Goal: Task Accomplishment & Management: Use online tool/utility

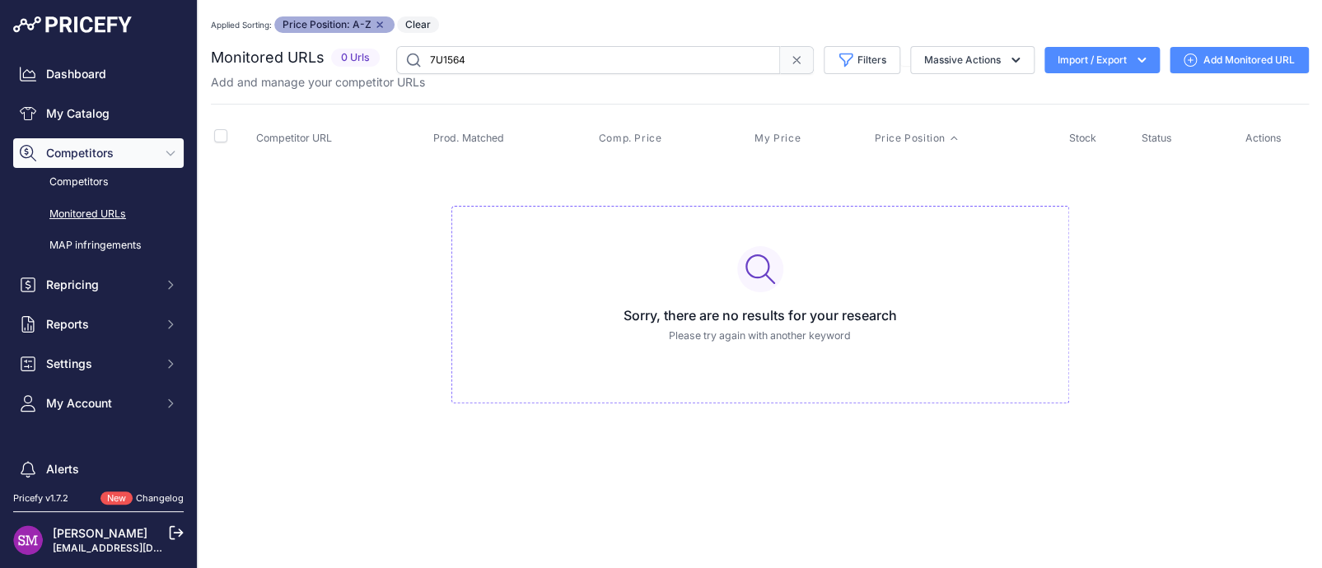
drag, startPoint x: 494, startPoint y: 64, endPoint x: 395, endPoint y: 49, distance: 100.0
click at [396, 49] on input "7U1564" at bounding box center [588, 60] width 384 height 28
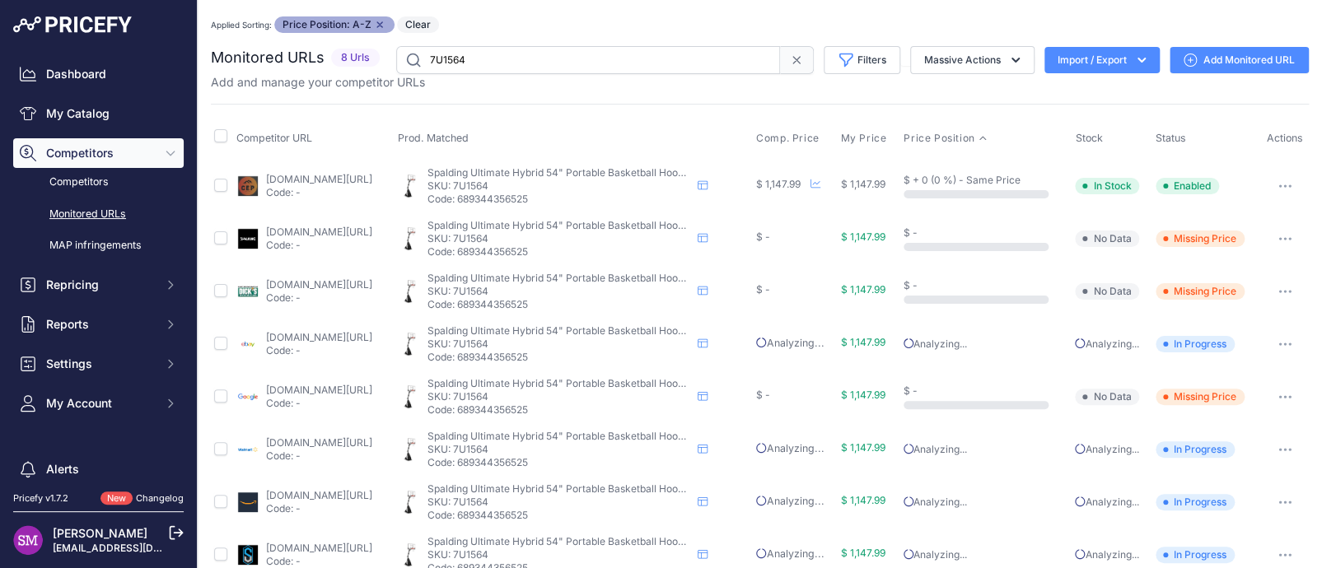
scroll to position [28, 0]
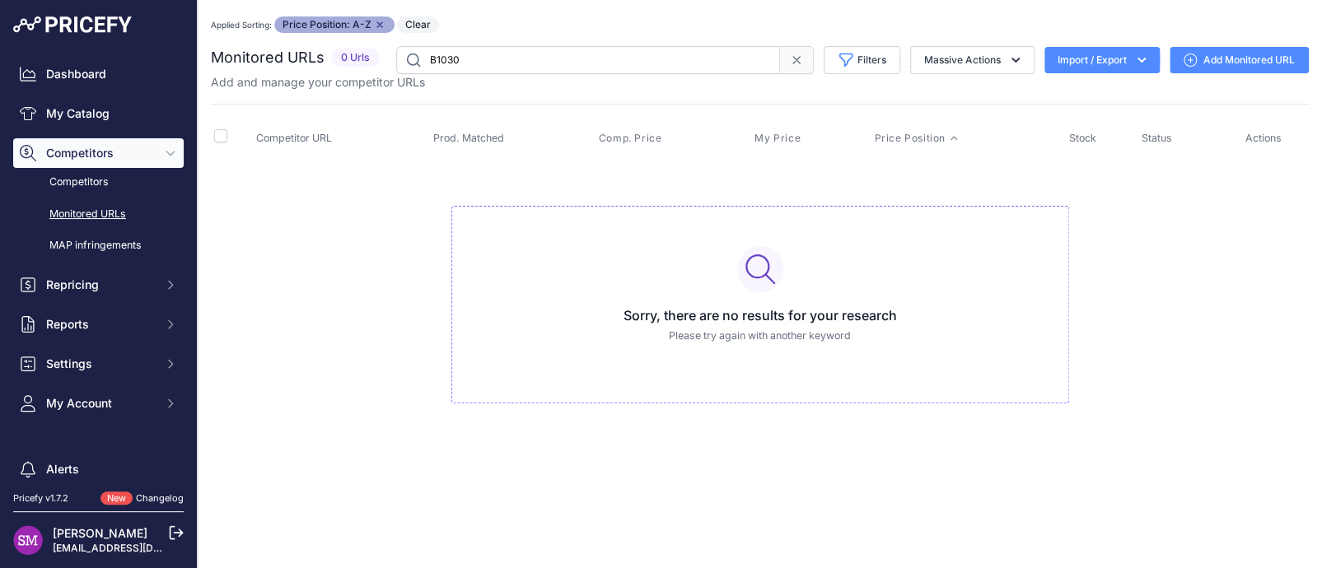
drag, startPoint x: 464, startPoint y: 59, endPoint x: 353, endPoint y: 59, distance: 111.2
click at [353, 59] on div "Monitored URLs 0 Urls" at bounding box center [760, 60] width 1098 height 28
drag, startPoint x: 478, startPoint y: 57, endPoint x: 365, endPoint y: 50, distance: 113.8
click at [365, 50] on div "Monitored URLs 0 Urls" at bounding box center [760, 60] width 1098 height 28
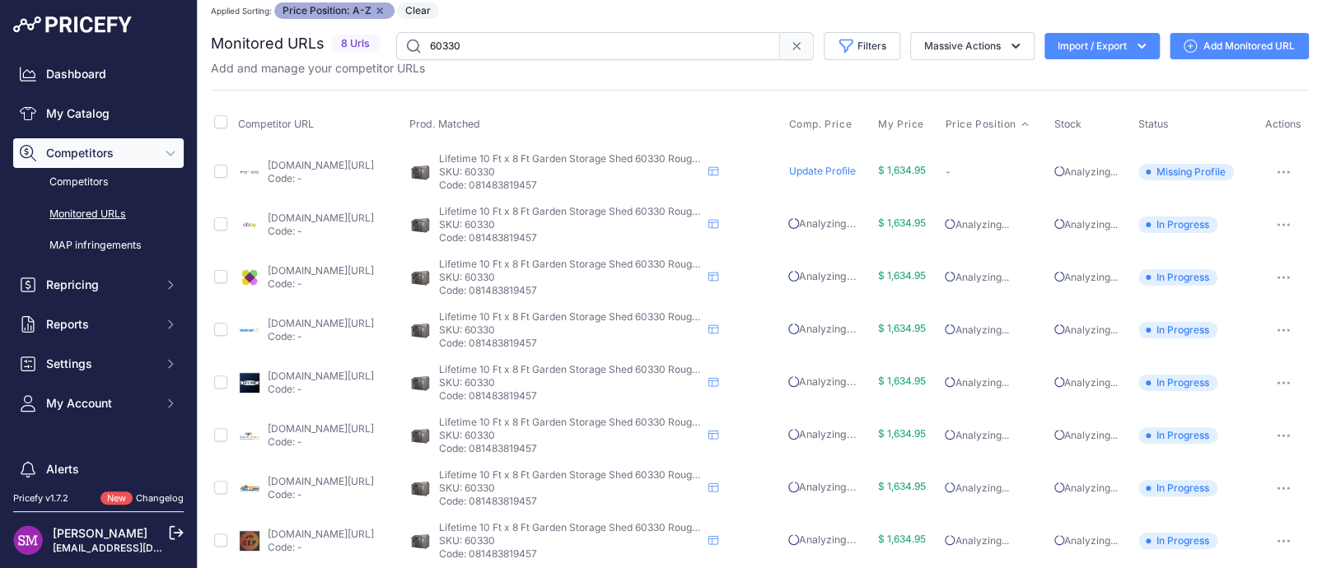
scroll to position [28, 0]
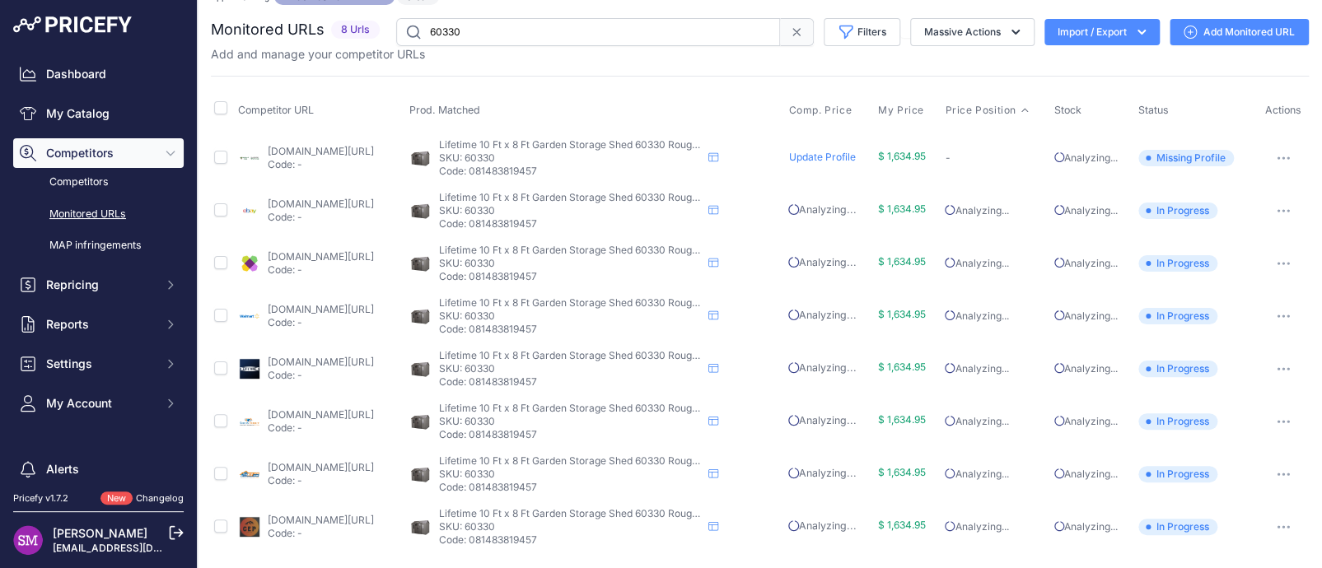
click at [1200, 31] on link "Add Monitored URL" at bounding box center [1238, 32] width 139 height 26
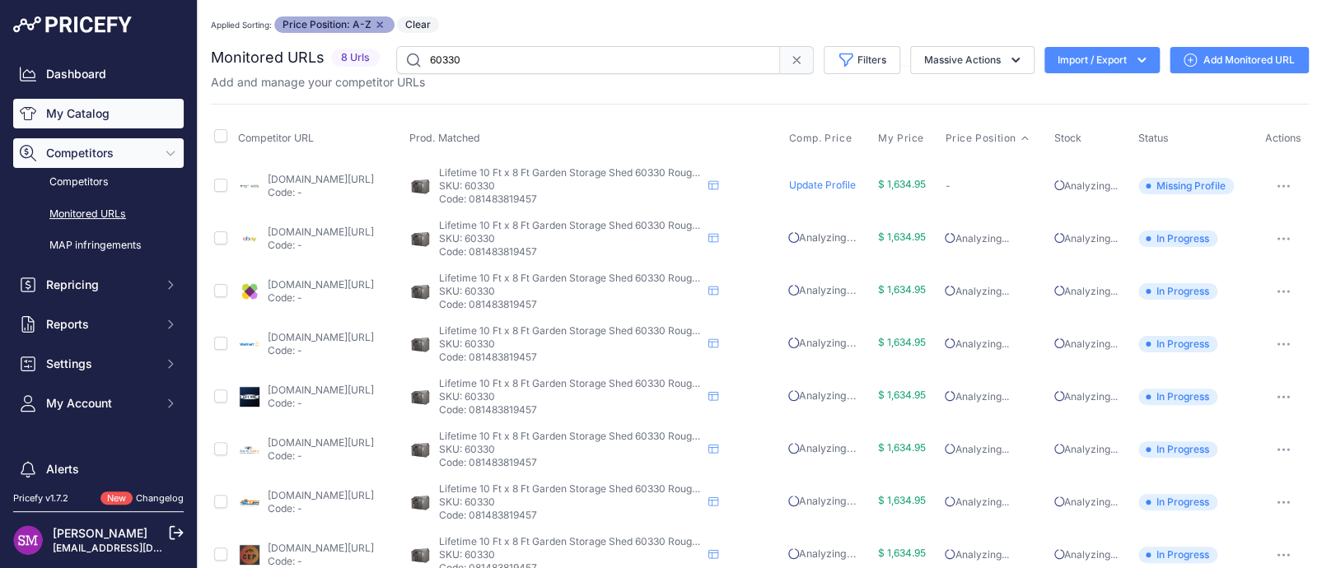
click at [78, 114] on link "My Catalog" at bounding box center [98, 114] width 170 height 30
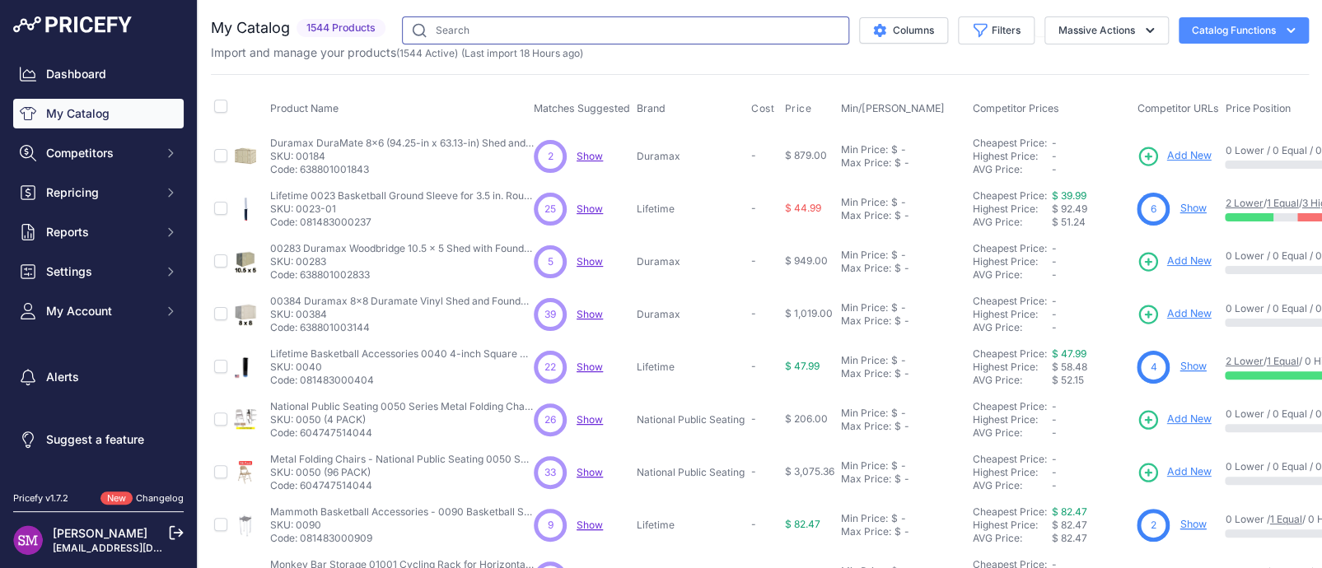
click at [463, 28] on input "text" at bounding box center [625, 30] width 447 height 28
type input "60330"
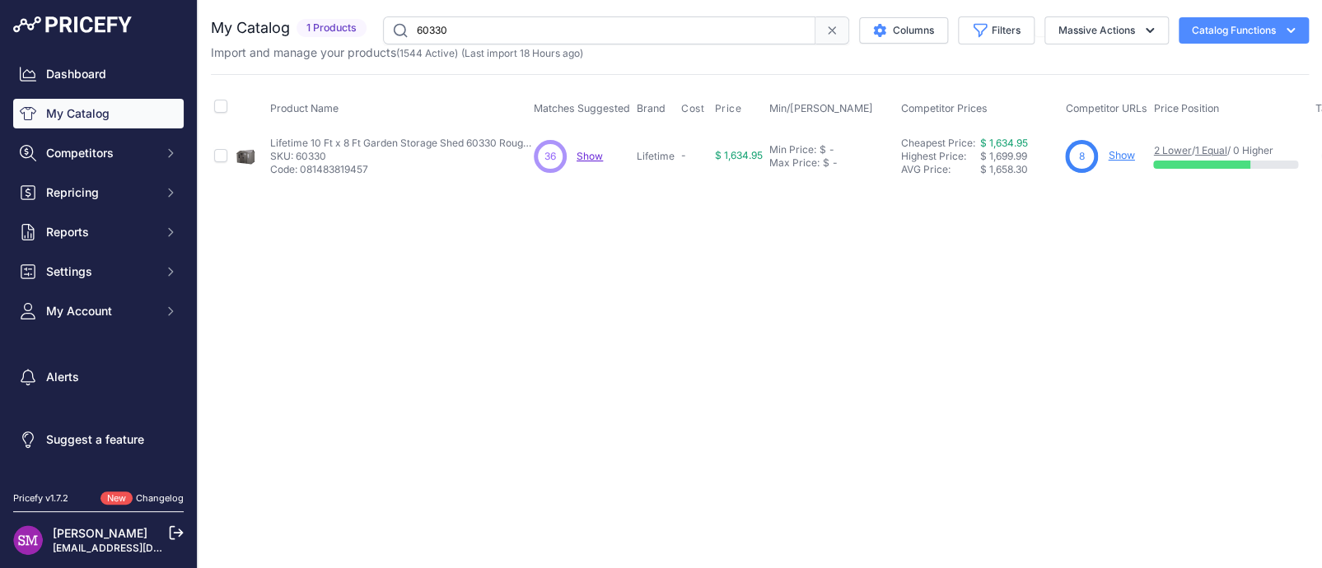
click at [1118, 156] on link "Show" at bounding box center [1121, 155] width 26 height 12
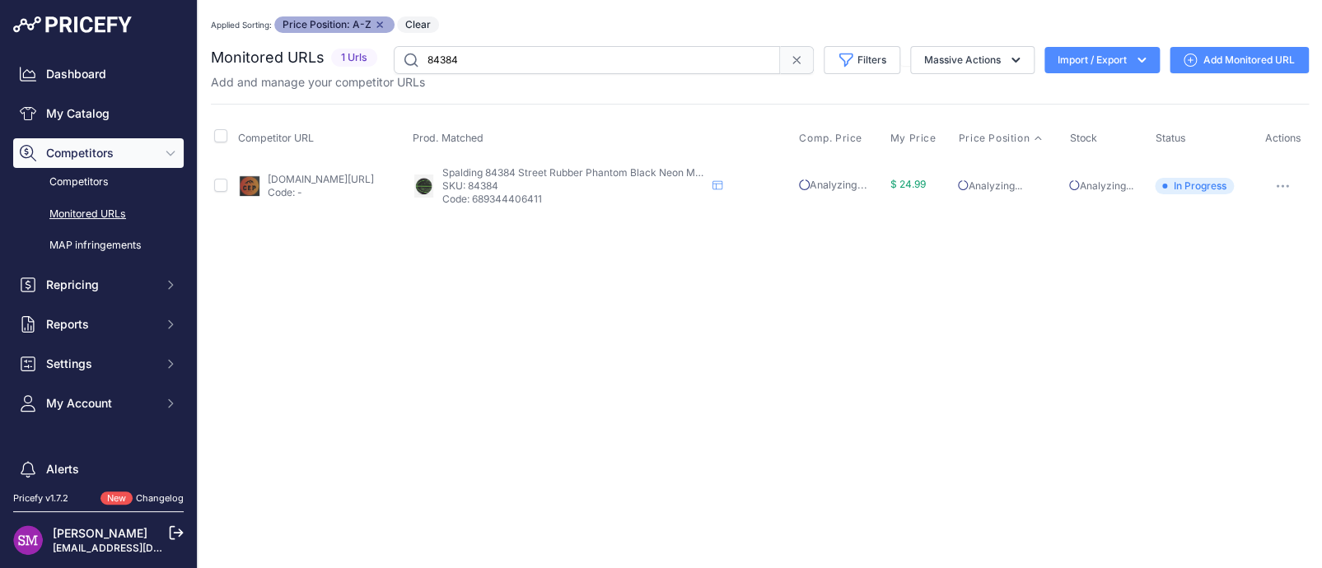
click at [1233, 64] on link "Add Monitored URL" at bounding box center [1238, 60] width 139 height 26
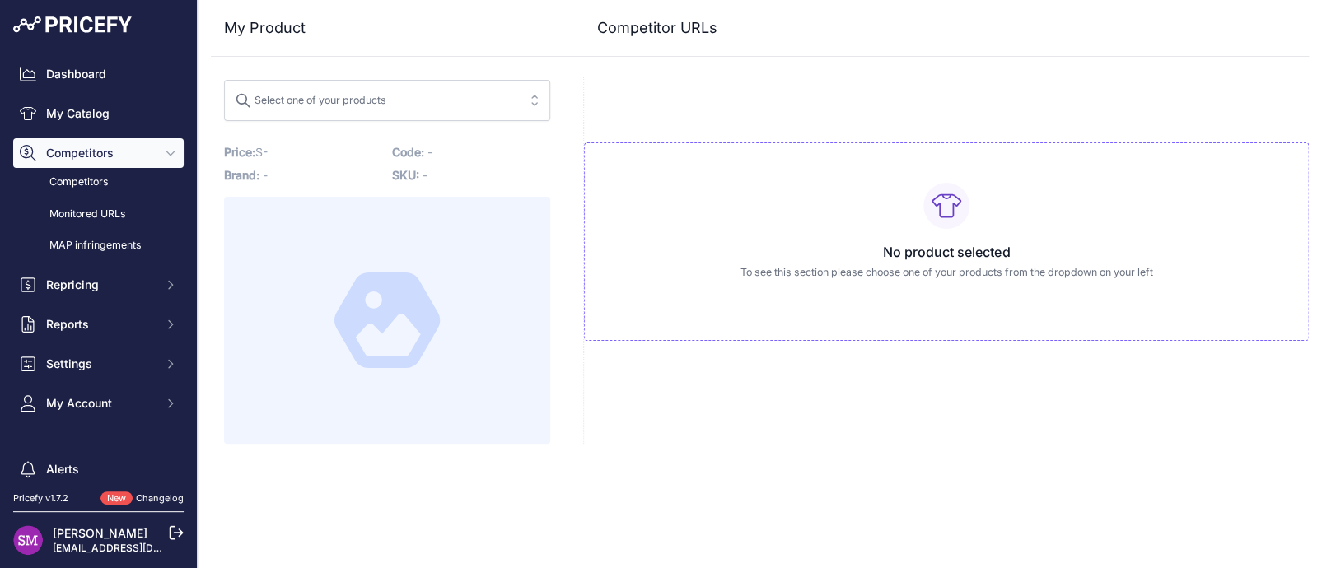
click at [395, 105] on span "Select one of your products" at bounding box center [376, 100] width 282 height 26
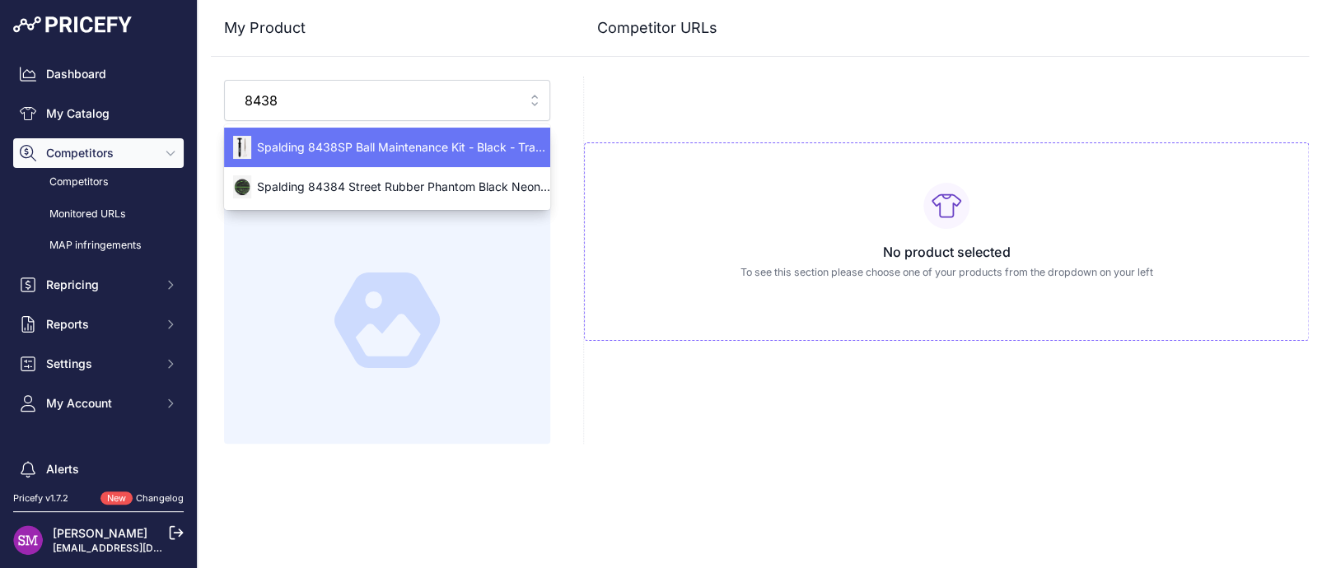
type input "84384"
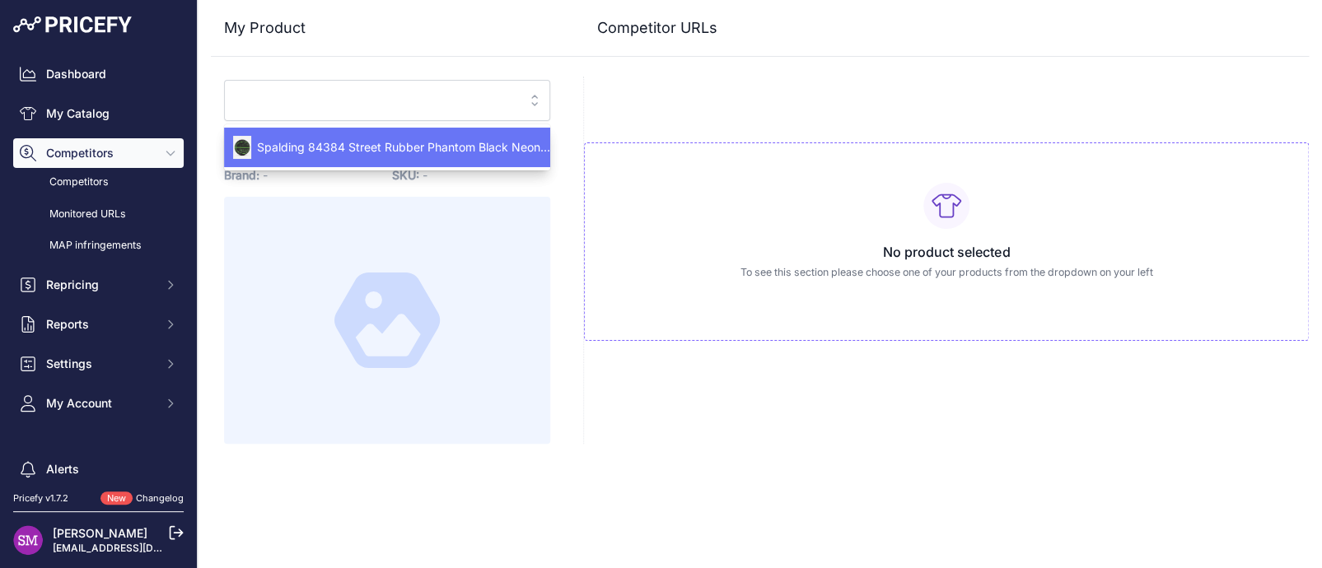
type input "www.competitiveedgeproducts.com/Spalding-84384-Street-Rubber-Phantom-Black-Neon…"
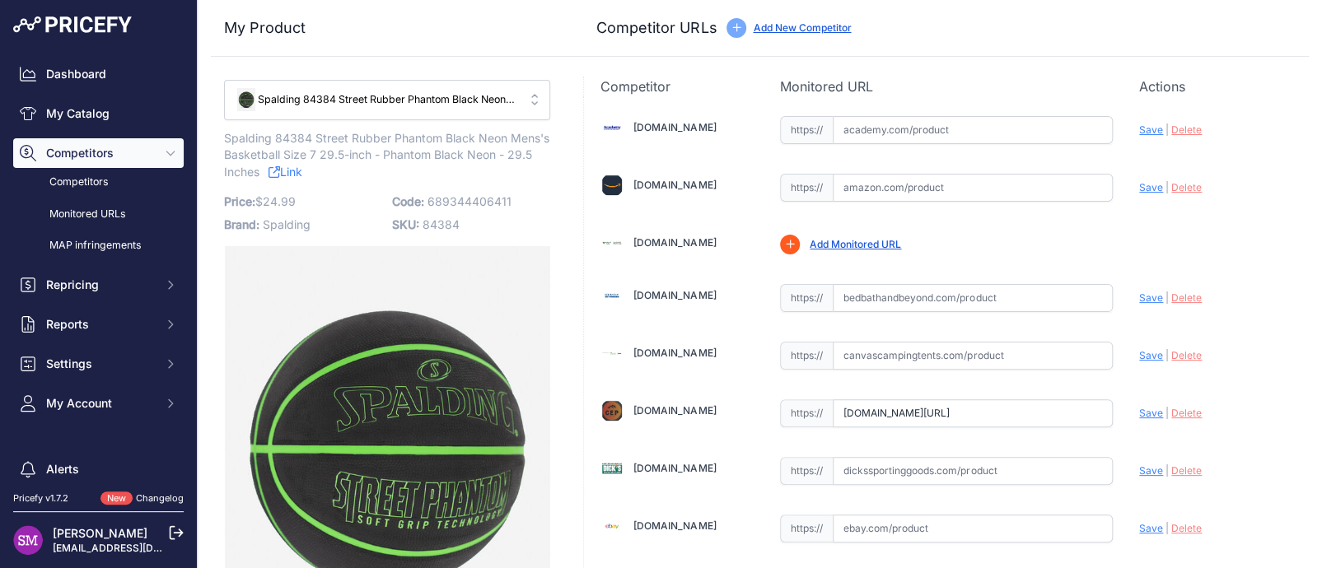
click at [888, 189] on input "text" at bounding box center [972, 188] width 280 height 28
drag, startPoint x: 888, startPoint y: 189, endPoint x: 1130, endPoint y: 189, distance: 241.3
click at [1139, 189] on span "Save" at bounding box center [1151, 187] width 24 height 12
type input "https://www.amazon.com/dp/B08QJJT1MX?th=1&prirule_jdsnikfkfjsd=9996"
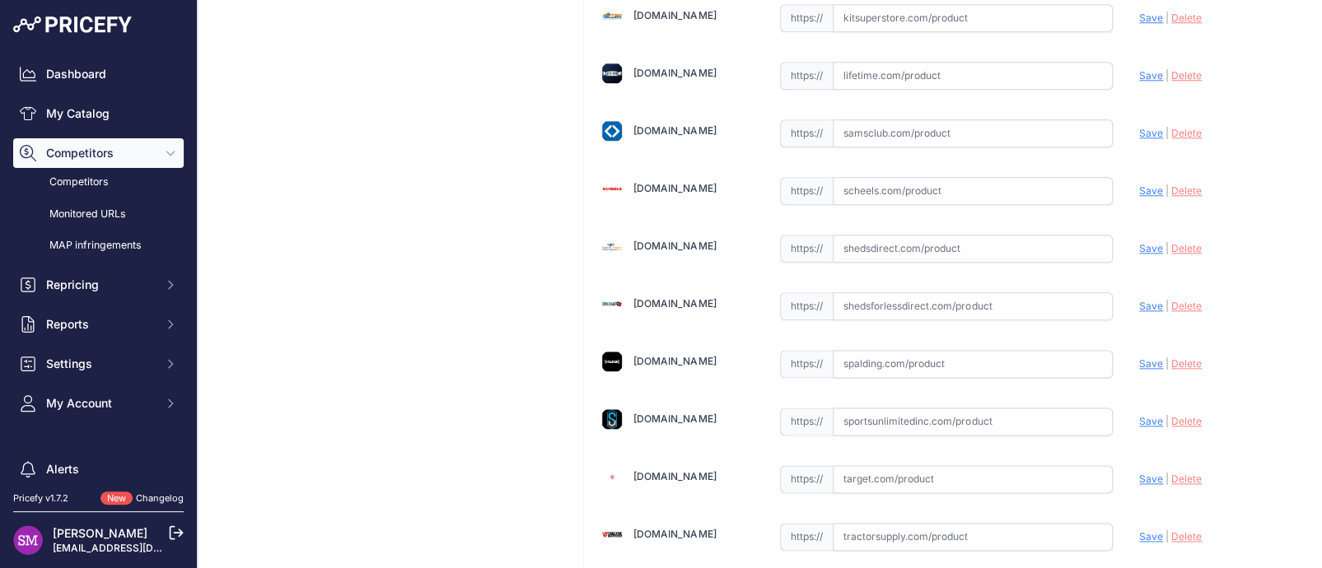
scroll to position [906, 0]
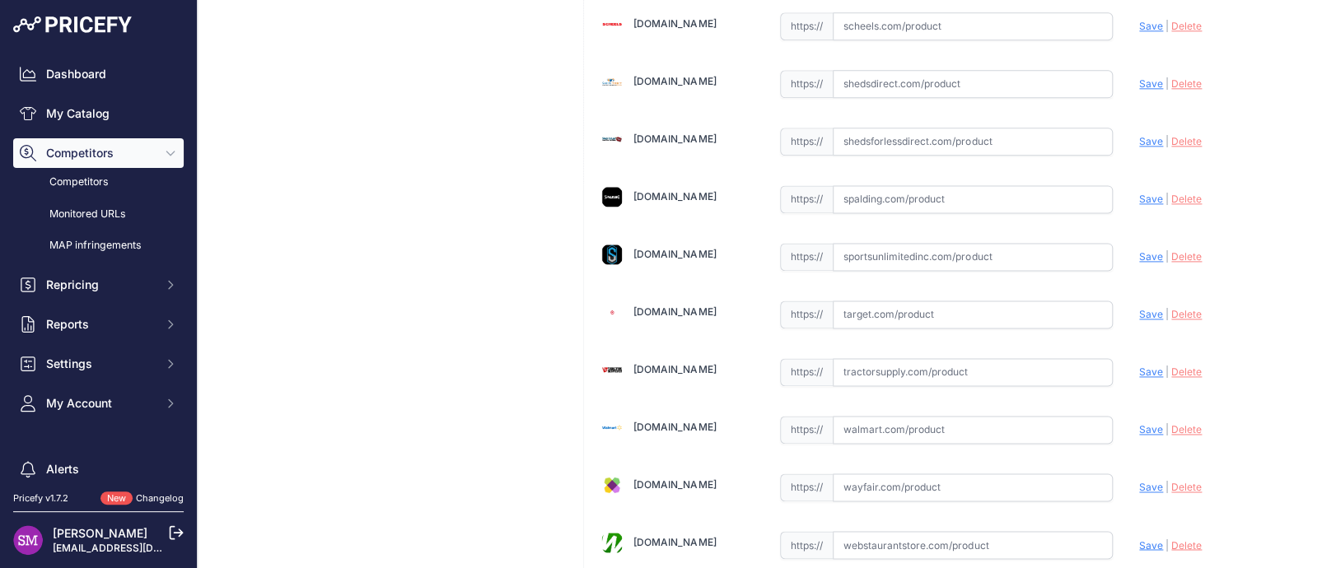
click at [859, 422] on input "text" at bounding box center [972, 430] width 280 height 28
drag, startPoint x: 984, startPoint y: 425, endPoint x: 1139, endPoint y: 422, distance: 154.8
click at [1139, 423] on span "Save" at bounding box center [1151, 429] width 24 height 12
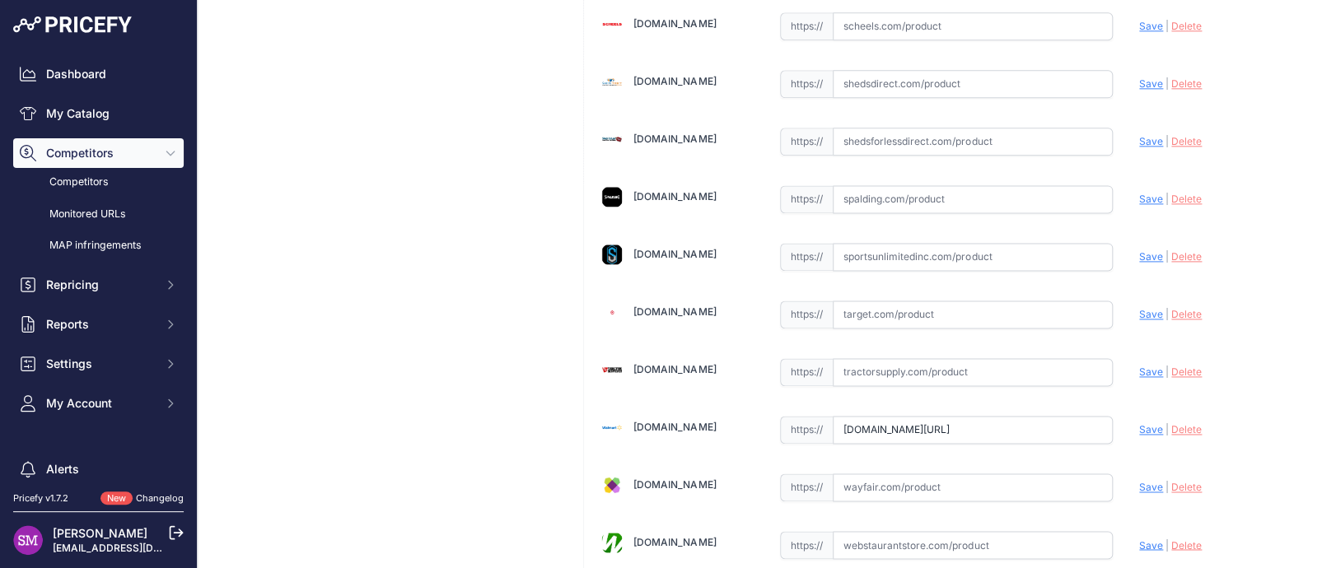
type input "https://www.walmart.com/ip/Spalding-Street-Phantom-29-5-Outdoor-Basketball-Neon…"
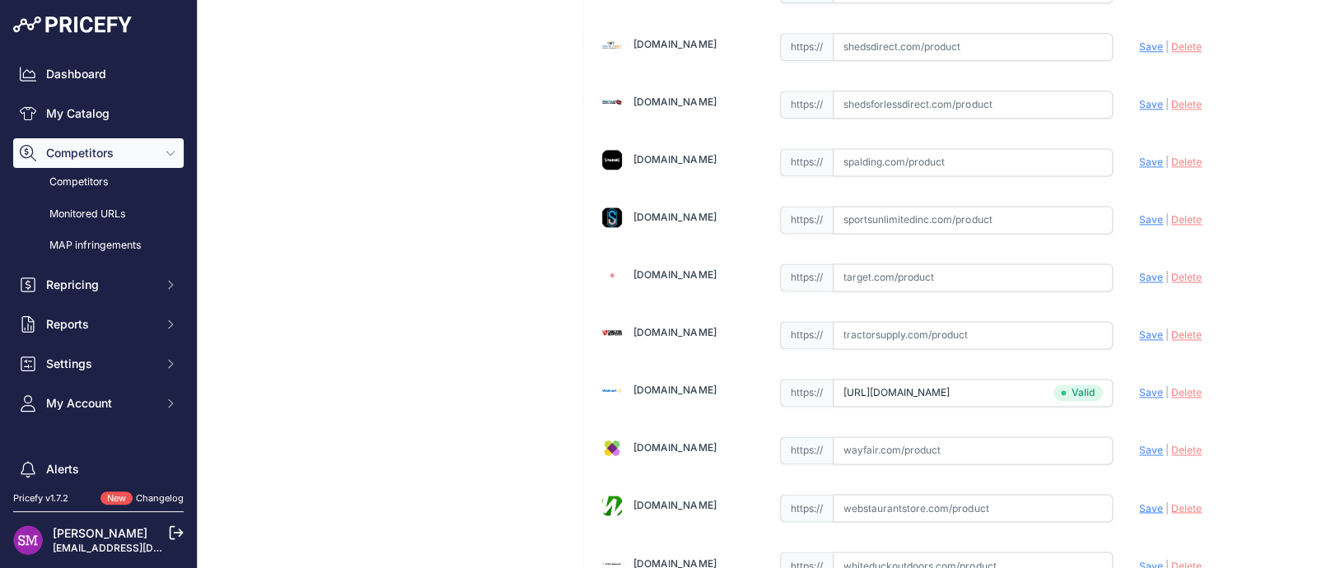
scroll to position [906, 0]
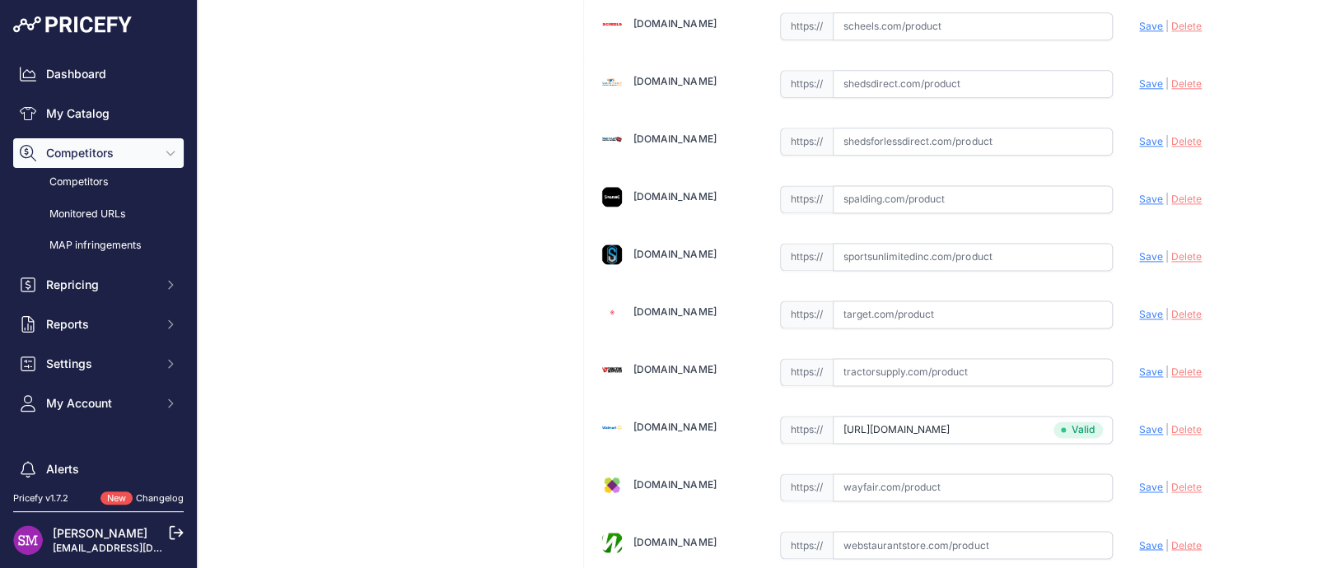
click at [906, 197] on input "text" at bounding box center [972, 199] width 280 height 28
drag, startPoint x: 906, startPoint y: 197, endPoint x: 1140, endPoint y: 197, distance: 234.7
click at [1140, 197] on span "Save" at bounding box center [1151, 199] width 24 height 12
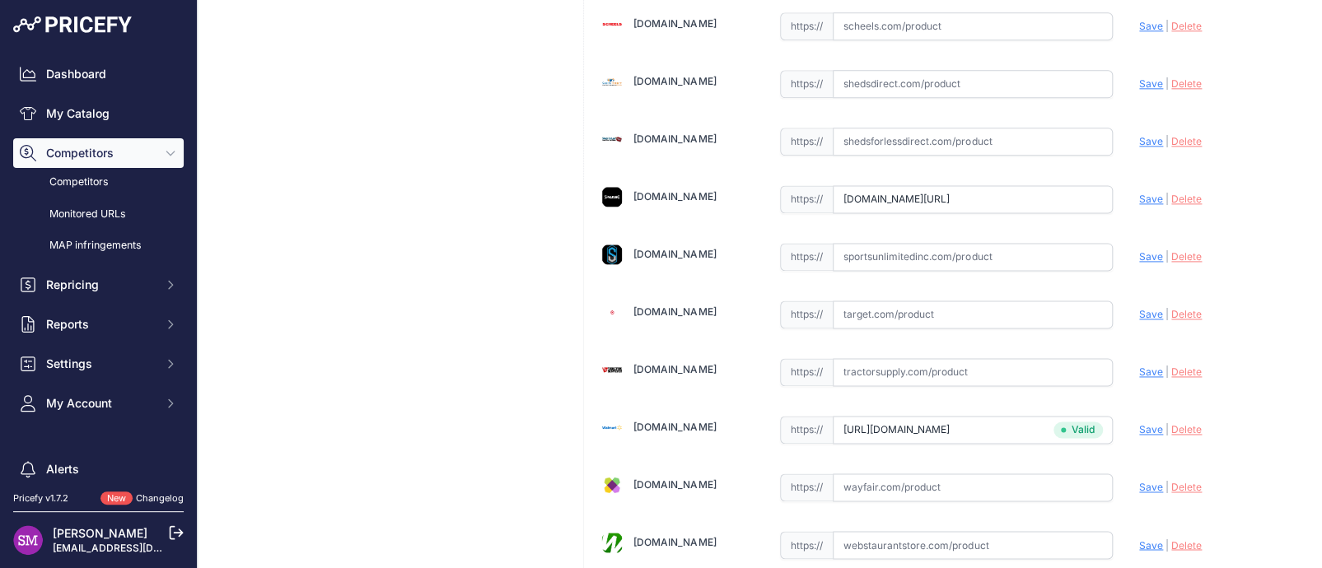
type input "https://www.spalding.com/p/labor-day-sale/street-phantom-outdoor-basketball/SPA…"
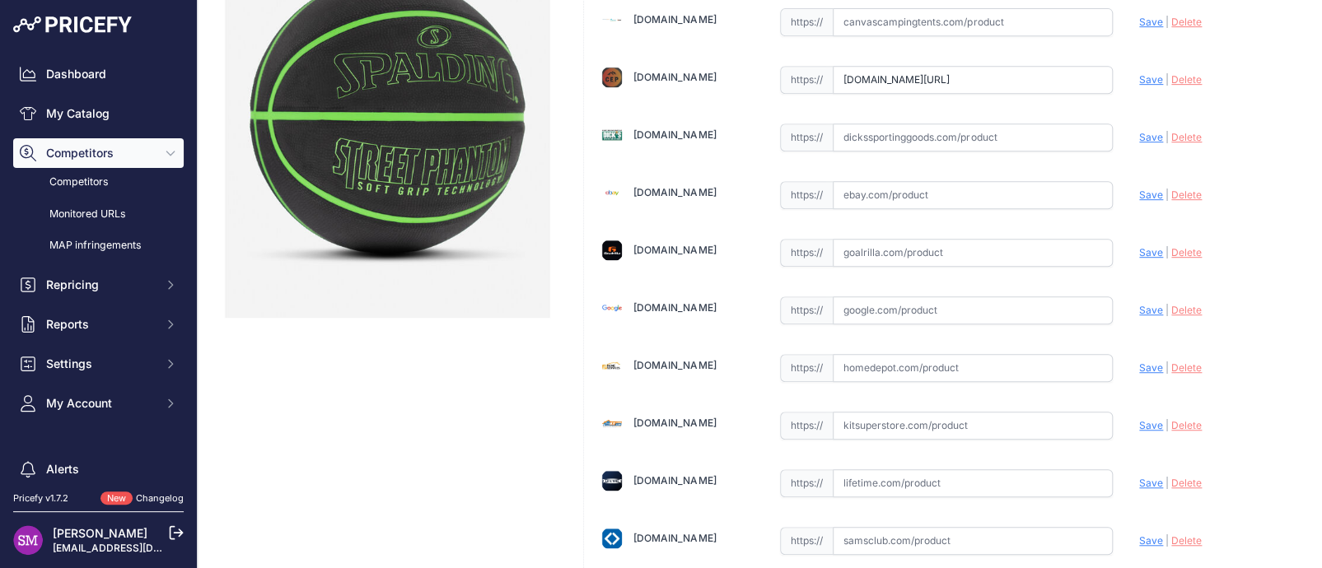
scroll to position [329, 0]
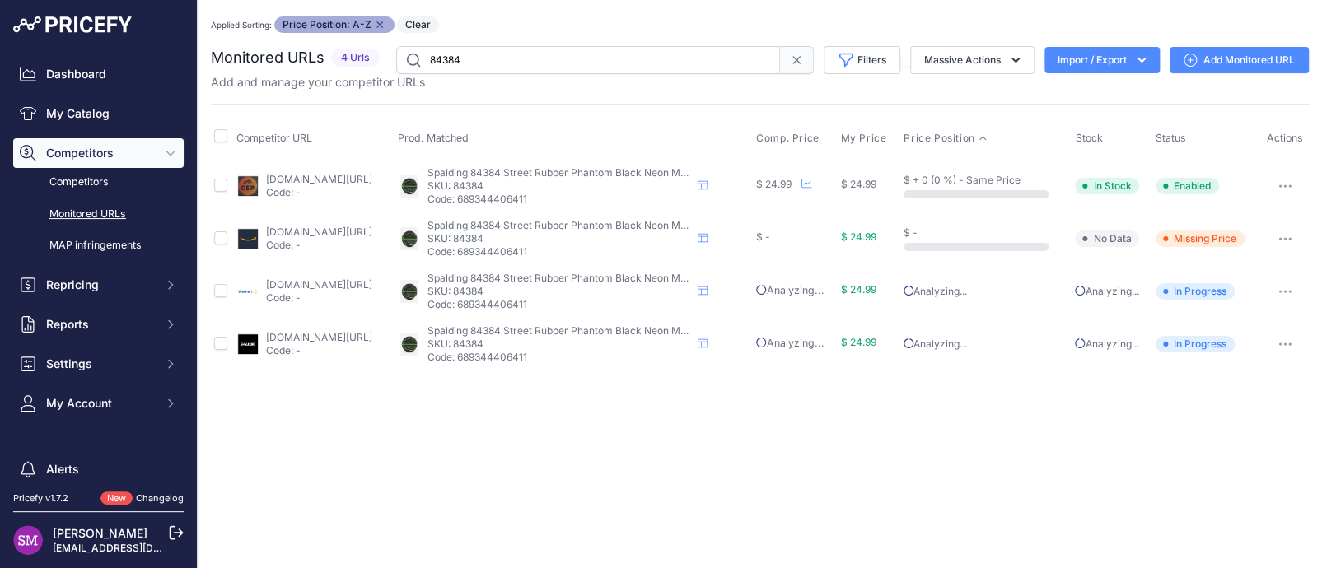
click at [332, 337] on link "spalding.com/p/labor-day-sale/street-phantom-outdoor-basketball/spa0120?prirule…" at bounding box center [319, 337] width 106 height 12
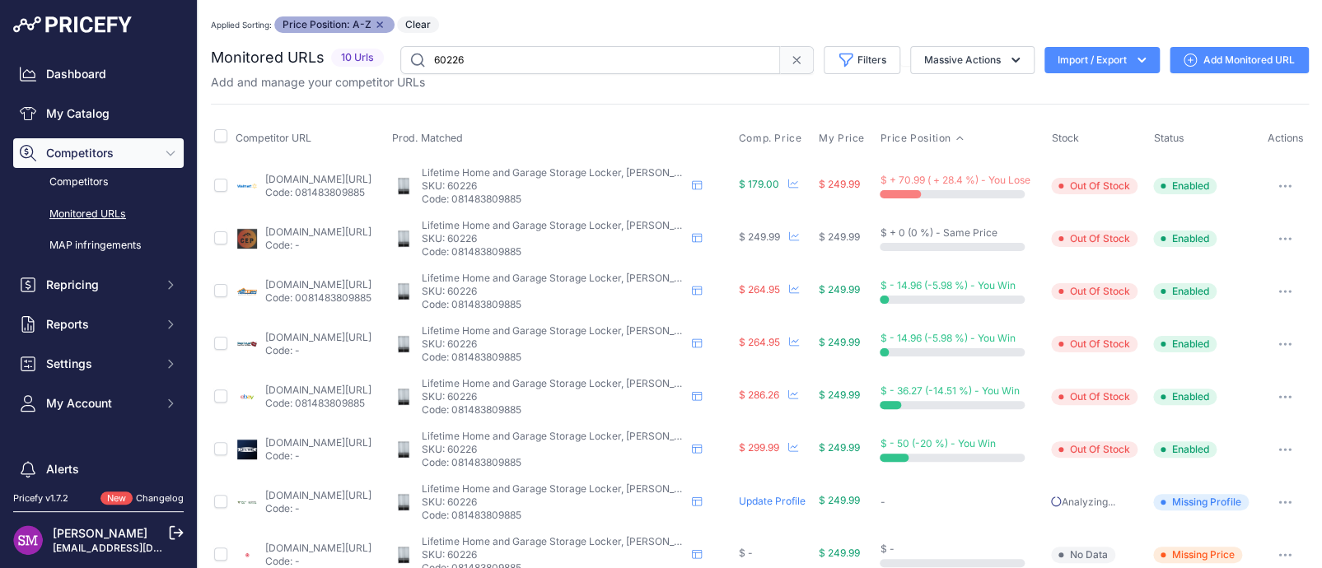
drag, startPoint x: 494, startPoint y: 56, endPoint x: 403, endPoint y: 57, distance: 91.4
click at [403, 57] on input "60226" at bounding box center [590, 60] width 380 height 28
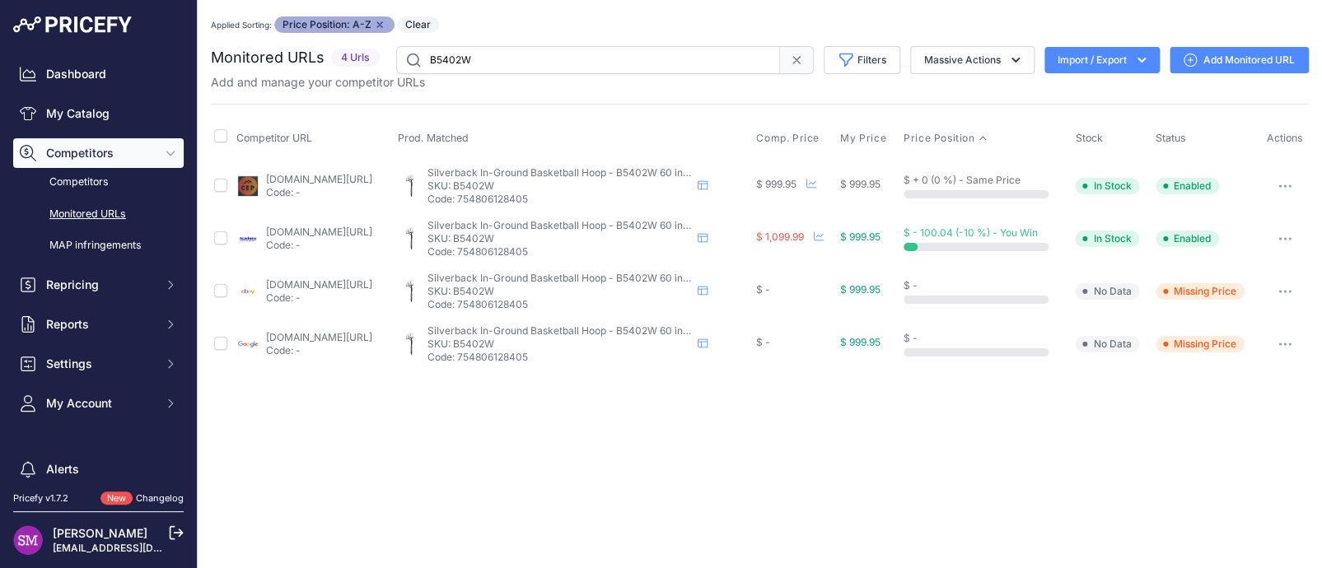
drag, startPoint x: 489, startPoint y: 61, endPoint x: 351, endPoint y: 58, distance: 138.4
click at [351, 58] on div "Monitored URLs 4 Urls" at bounding box center [760, 60] width 1098 height 28
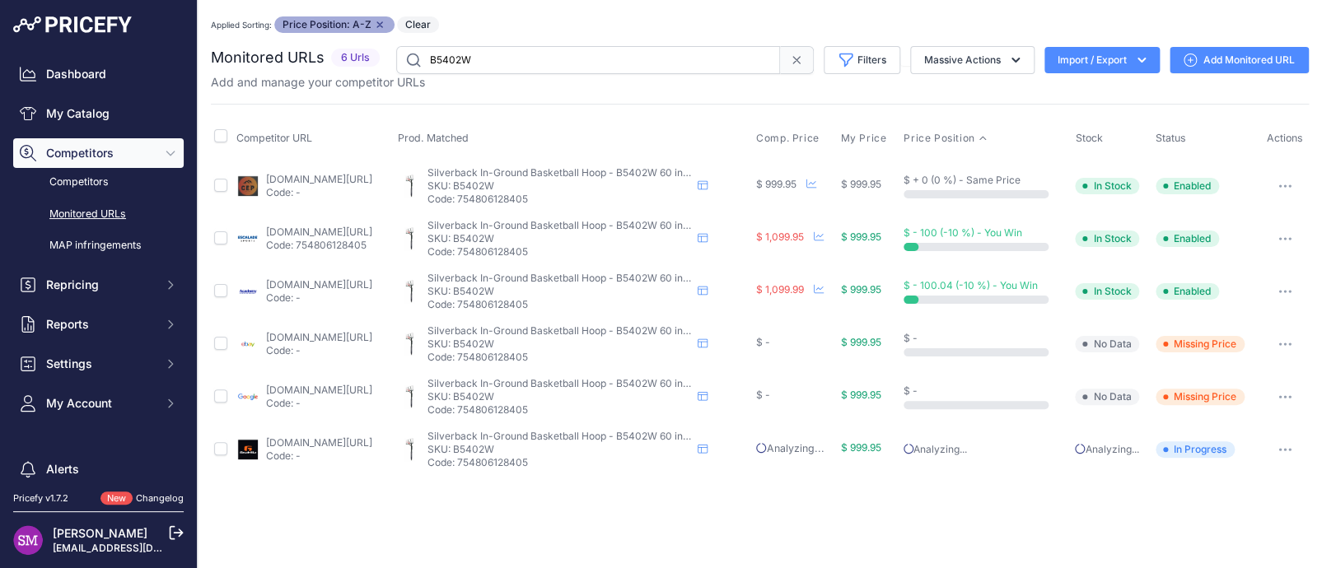
click at [327, 441] on link "[DOMAIN_NAME][URL]" at bounding box center [319, 442] width 106 height 12
click at [311, 239] on p "Code: 754806128405" at bounding box center [319, 245] width 106 height 13
click at [317, 229] on link "escaladesports.com/products/silverback-sb60-basketball-hoop?prirule_jdsnikfkfjs…" at bounding box center [319, 232] width 106 height 12
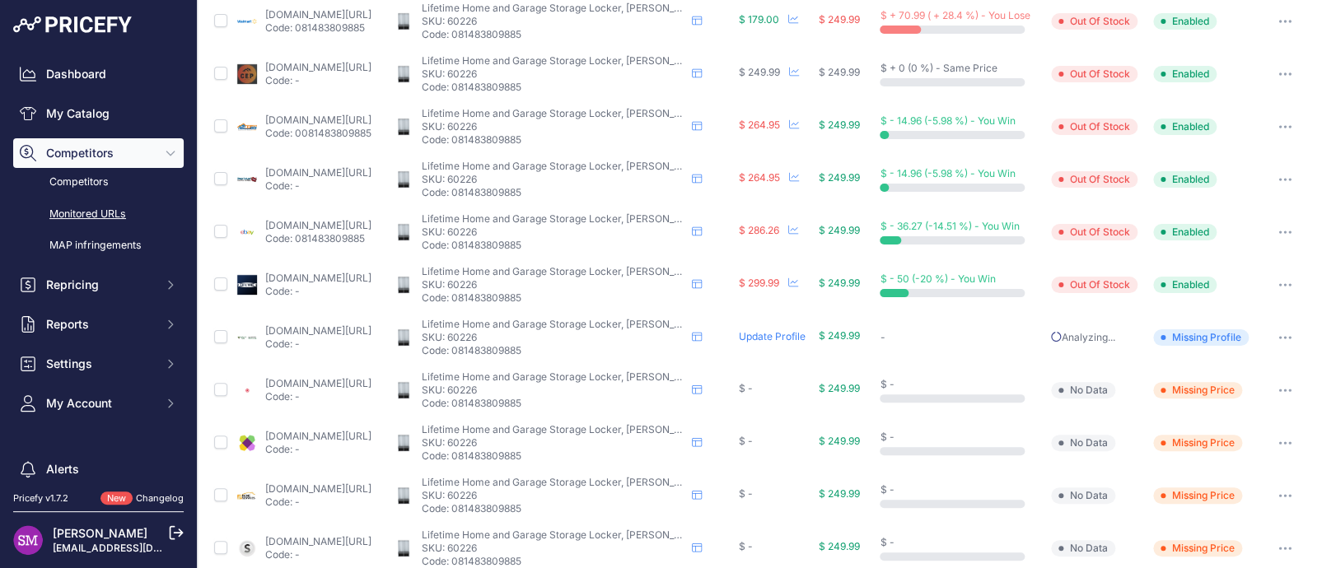
scroll to position [239, 0]
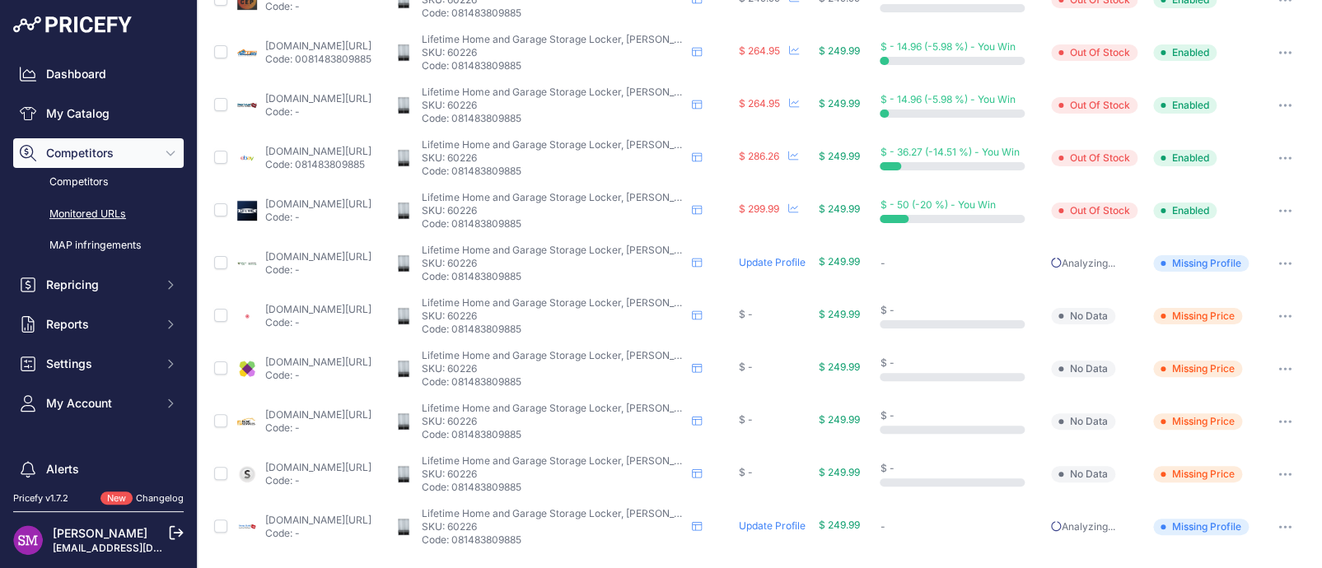
click at [346, 358] on link "wayfair.com/storage-organization/pdp/lifetime-home-and-garage-storage-locker-lx…" at bounding box center [318, 362] width 106 height 12
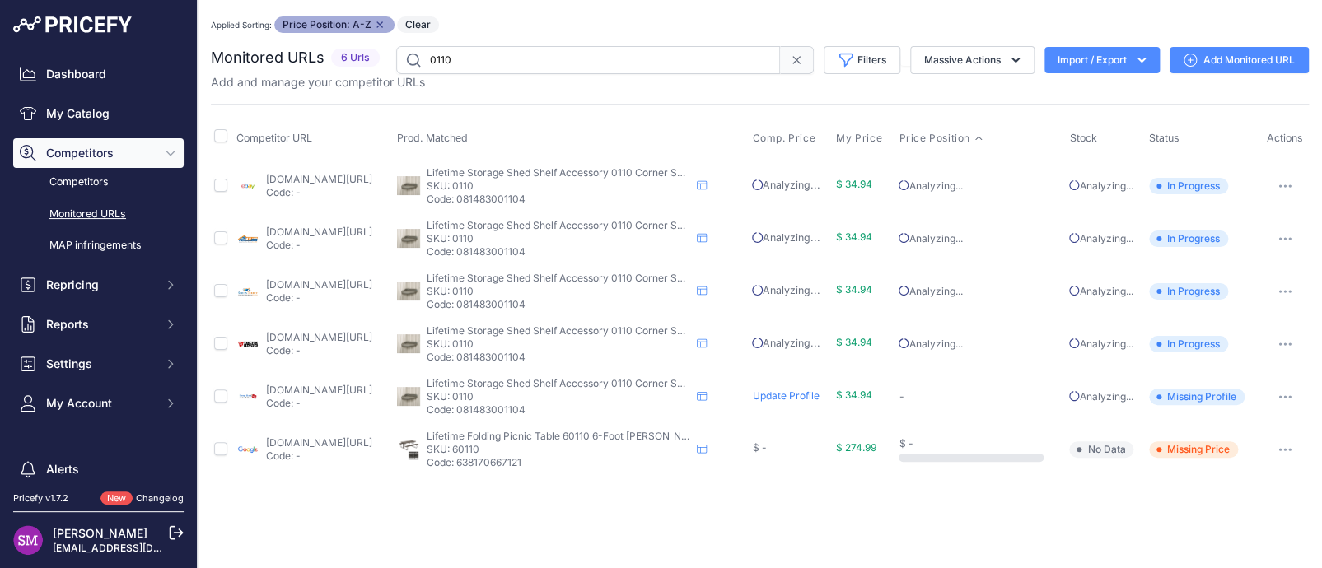
click at [1247, 61] on link "Add Monitored URL" at bounding box center [1238, 60] width 139 height 26
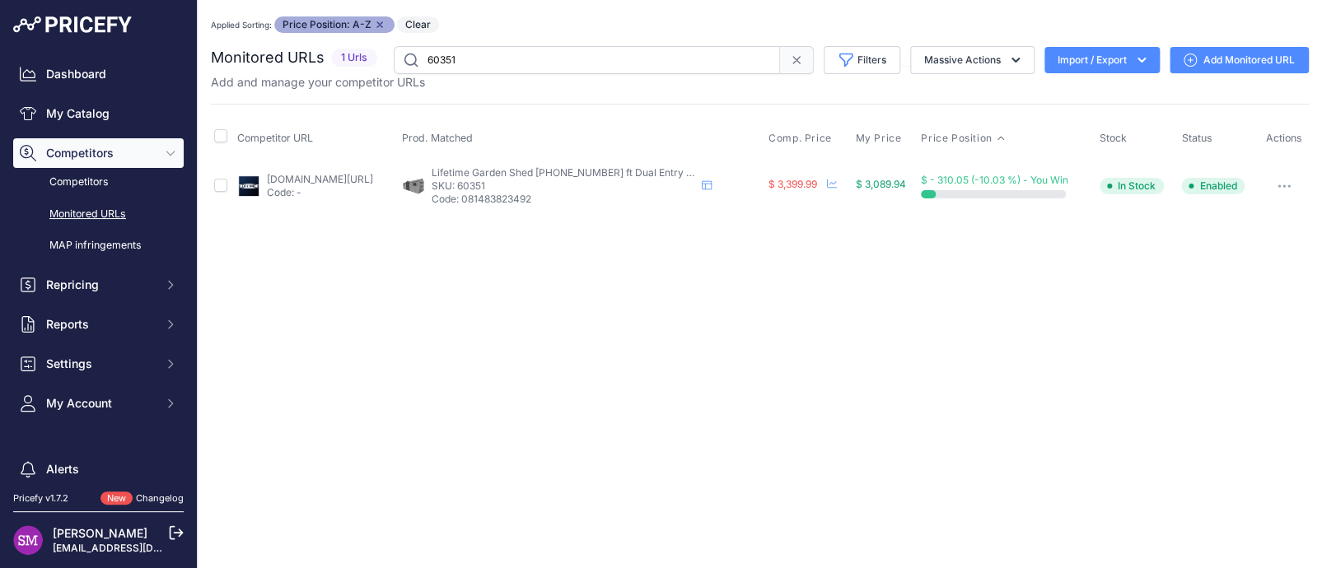
drag, startPoint x: 456, startPoint y: 58, endPoint x: 361, endPoint y: 53, distance: 95.7
click at [361, 53] on div "Monitored URLs 1 Urls" at bounding box center [760, 60] width 1098 height 28
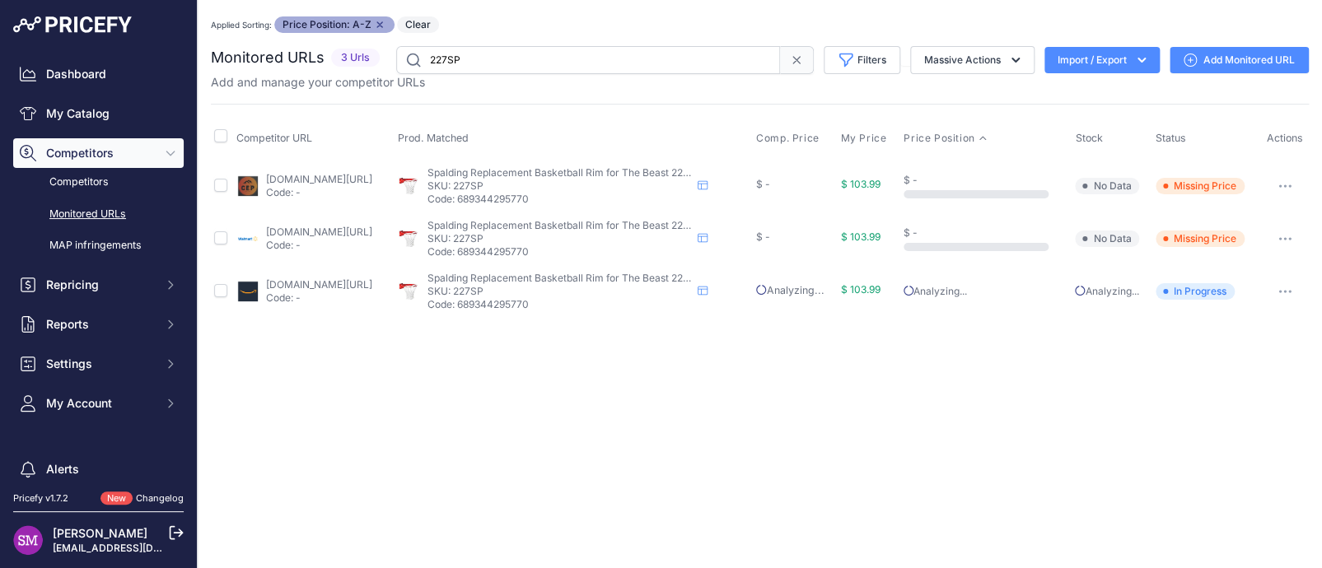
click at [310, 282] on link "amazon.com/dp/b000h36wie" at bounding box center [319, 284] width 106 height 12
